Goal: Browse casually

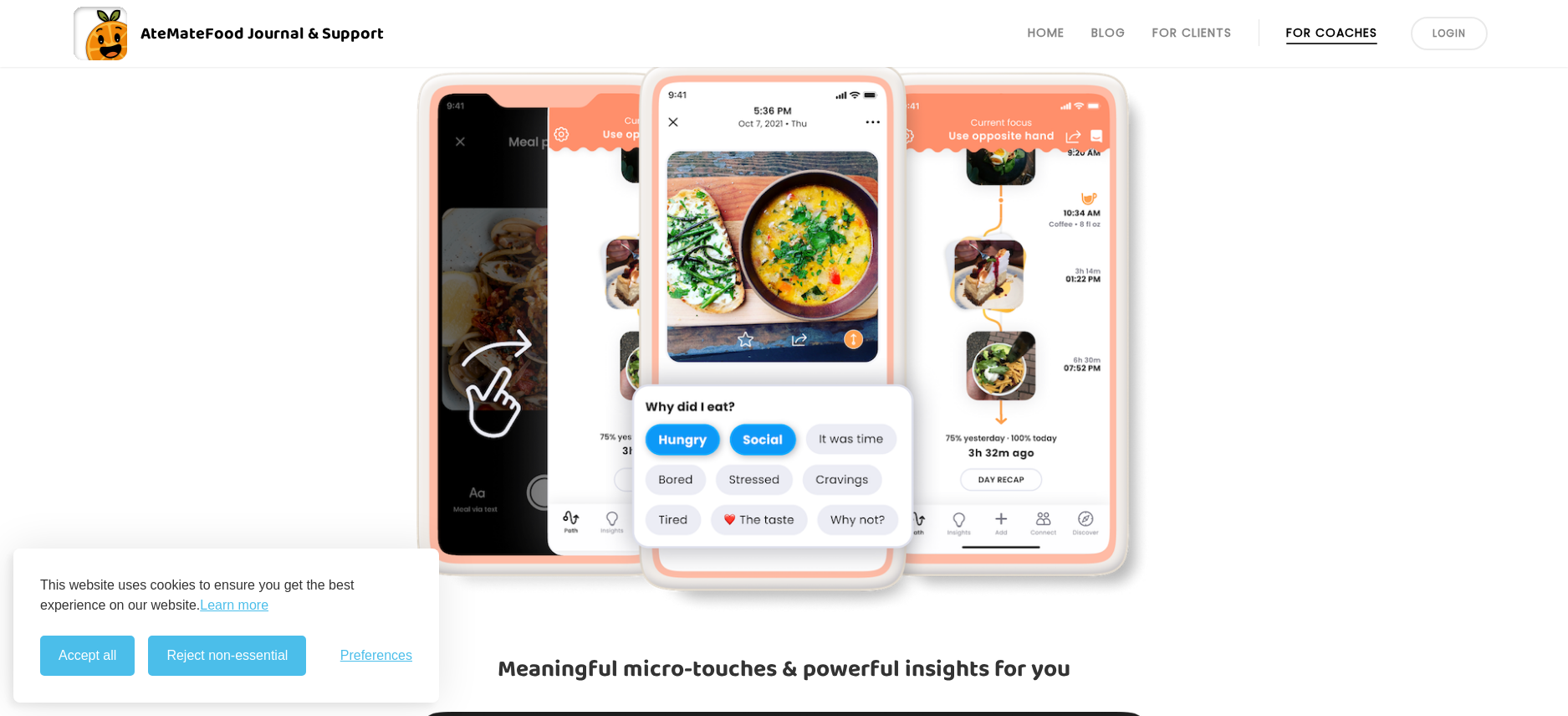
scroll to position [770, 0]
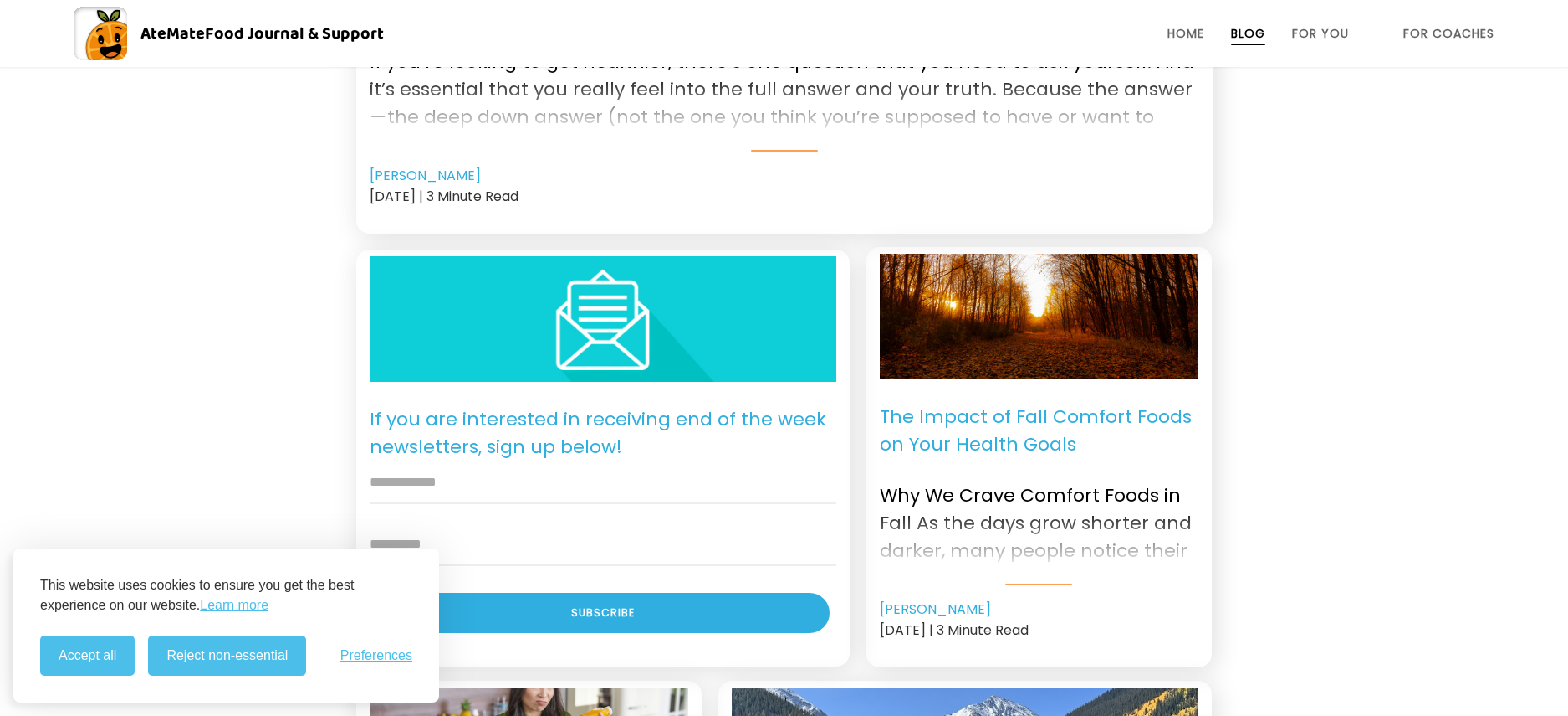
scroll to position [1294, 0]
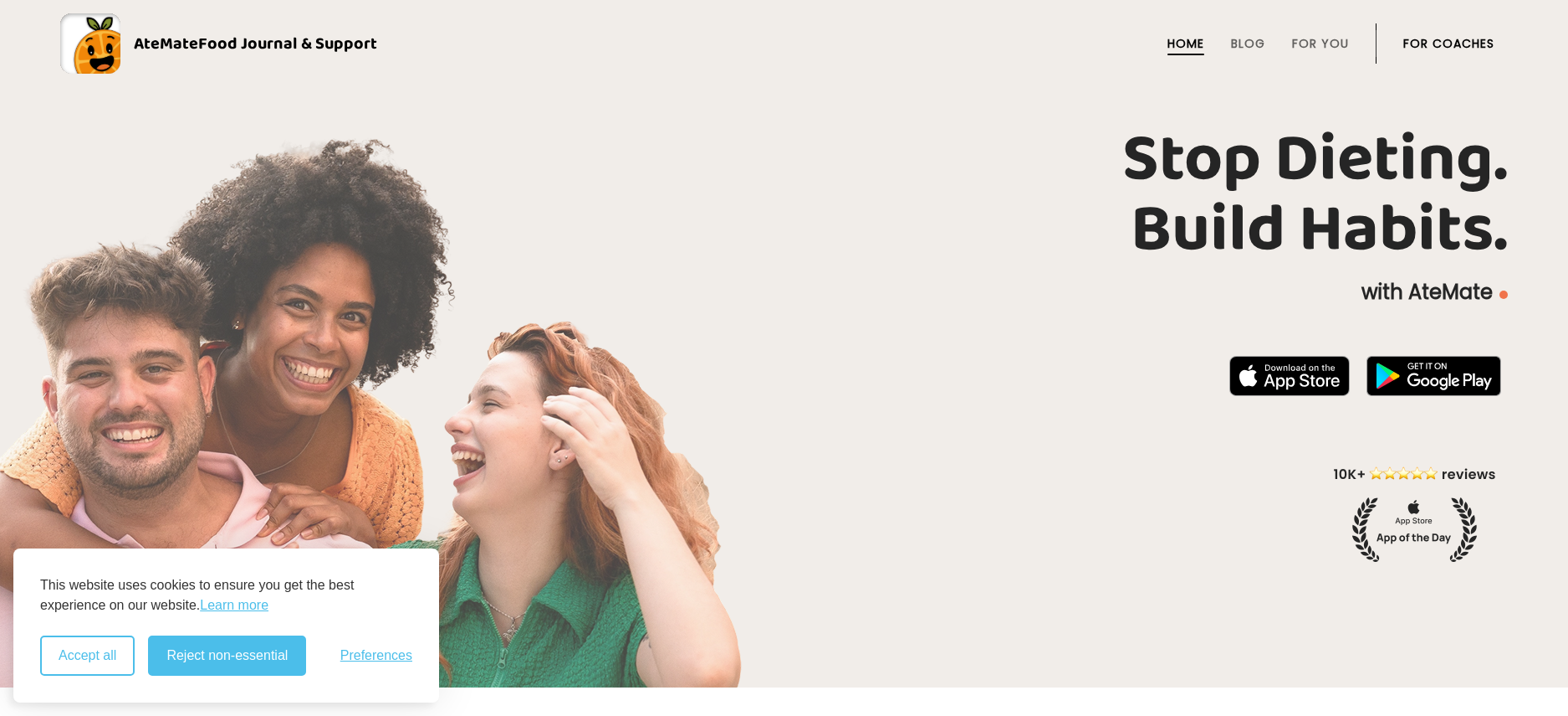
drag, startPoint x: 95, startPoint y: 654, endPoint x: 126, endPoint y: 644, distance: 32.6
click at [95, 654] on button "Accept all" at bounding box center [88, 655] width 94 height 41
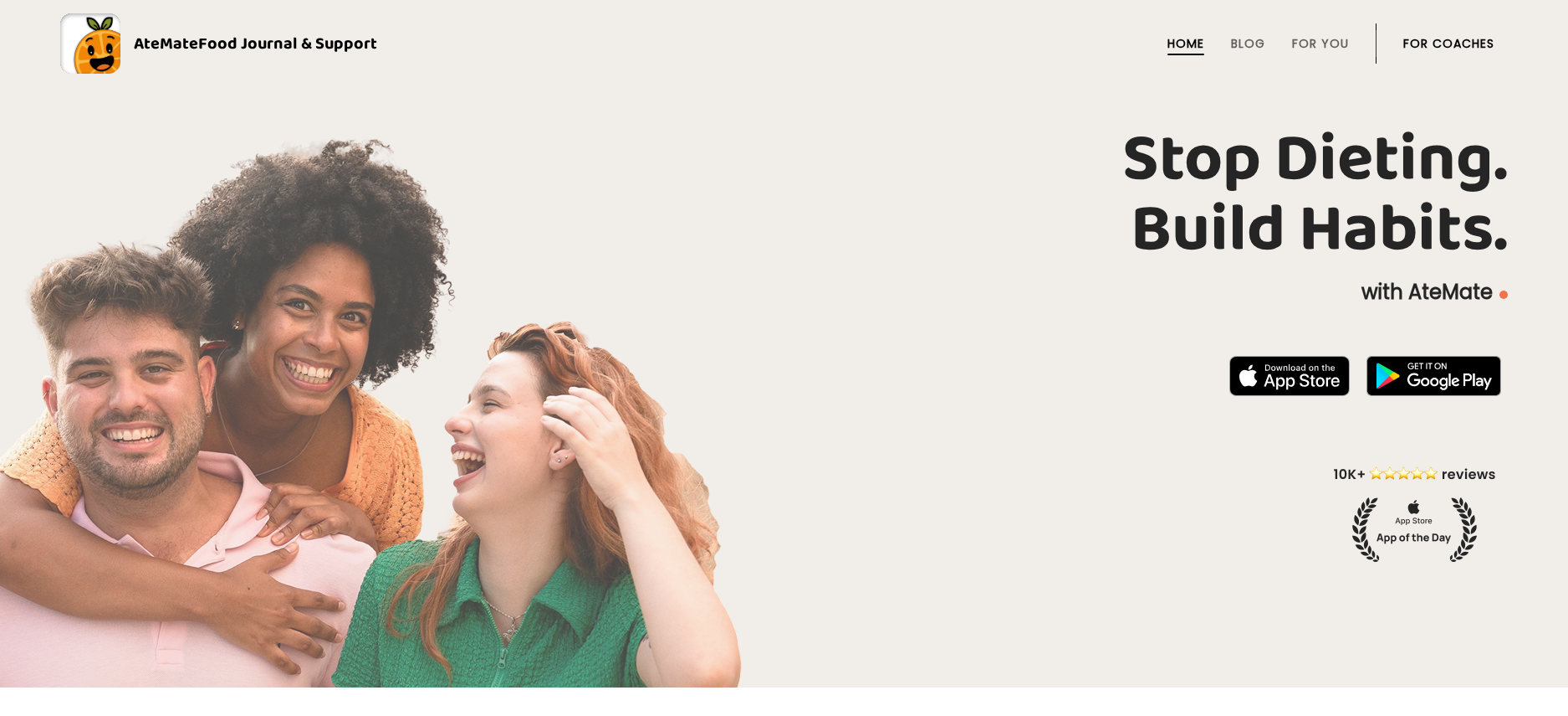
click at [1035, 176] on h1 "Stop Dieting. Build Habits." at bounding box center [784, 194] width 1448 height 141
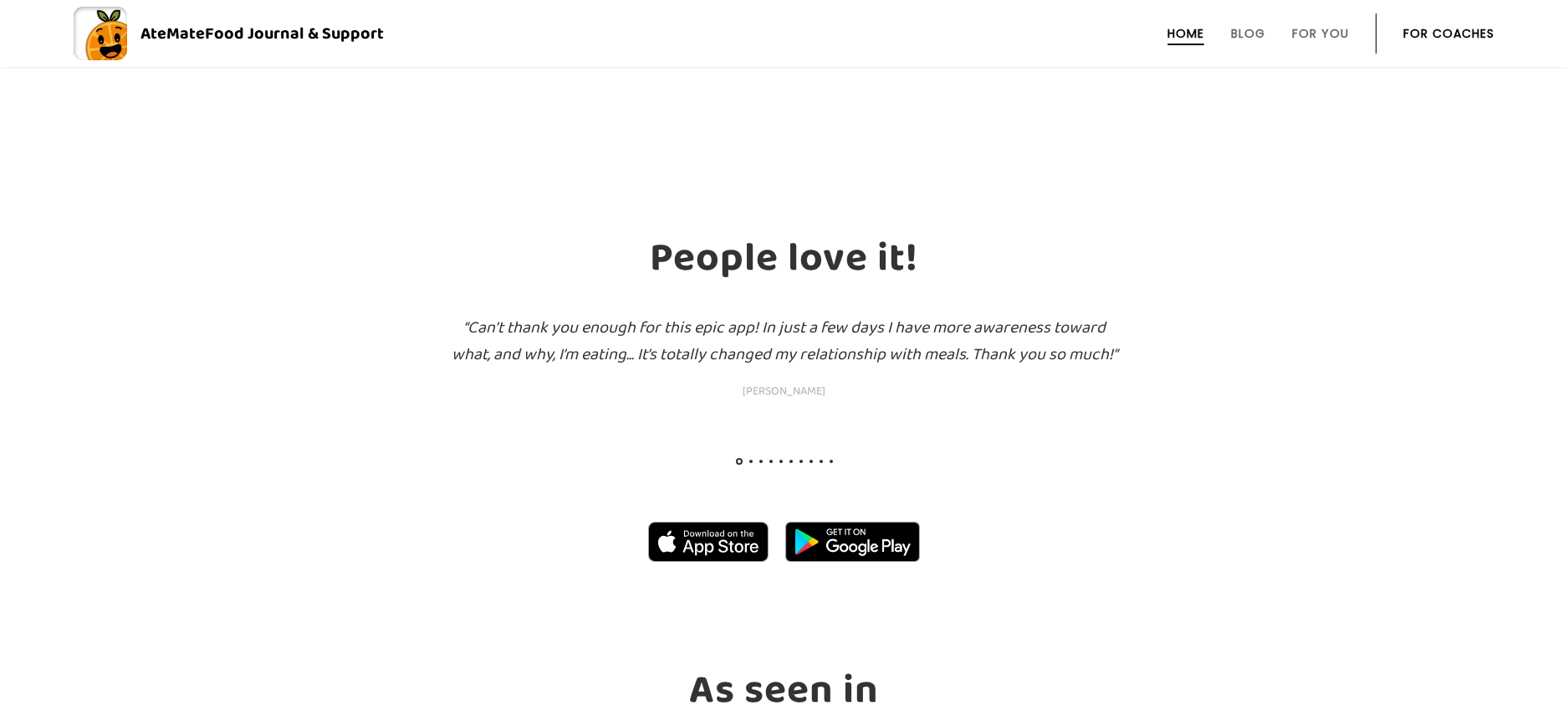
scroll to position [1872, 0]
